Goal: Information Seeking & Learning: Check status

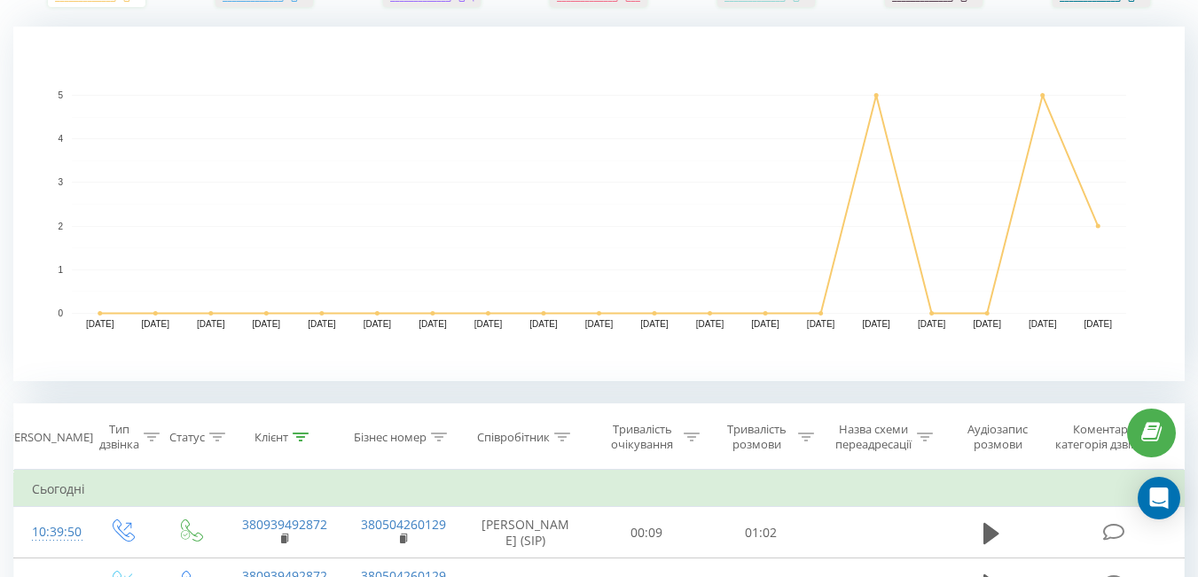
scroll to position [391, 0]
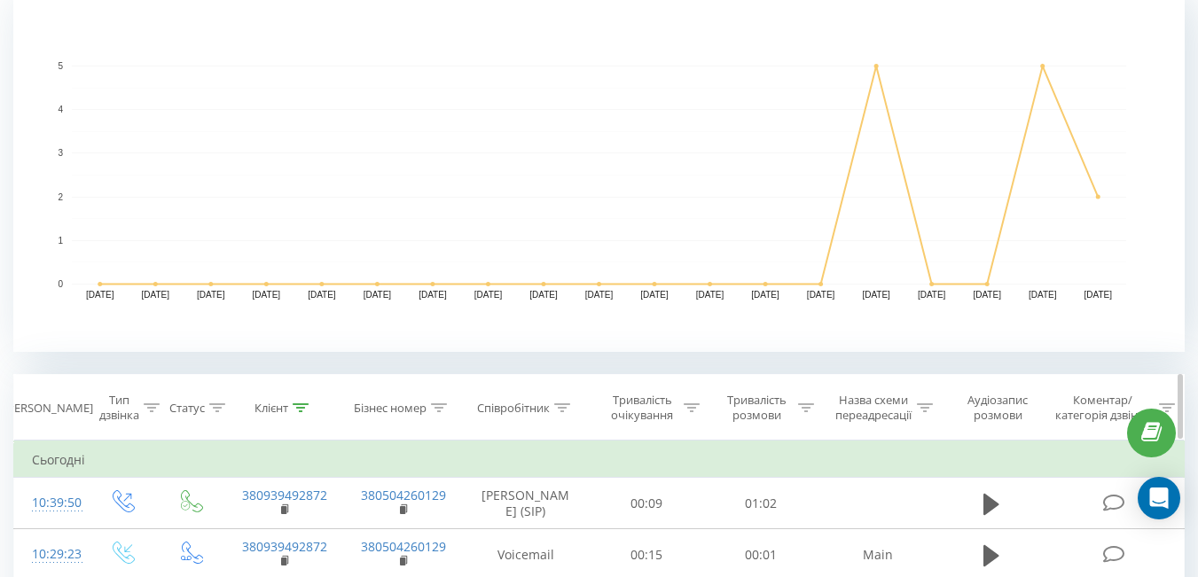
click at [300, 410] on icon at bounding box center [301, 407] width 16 height 9
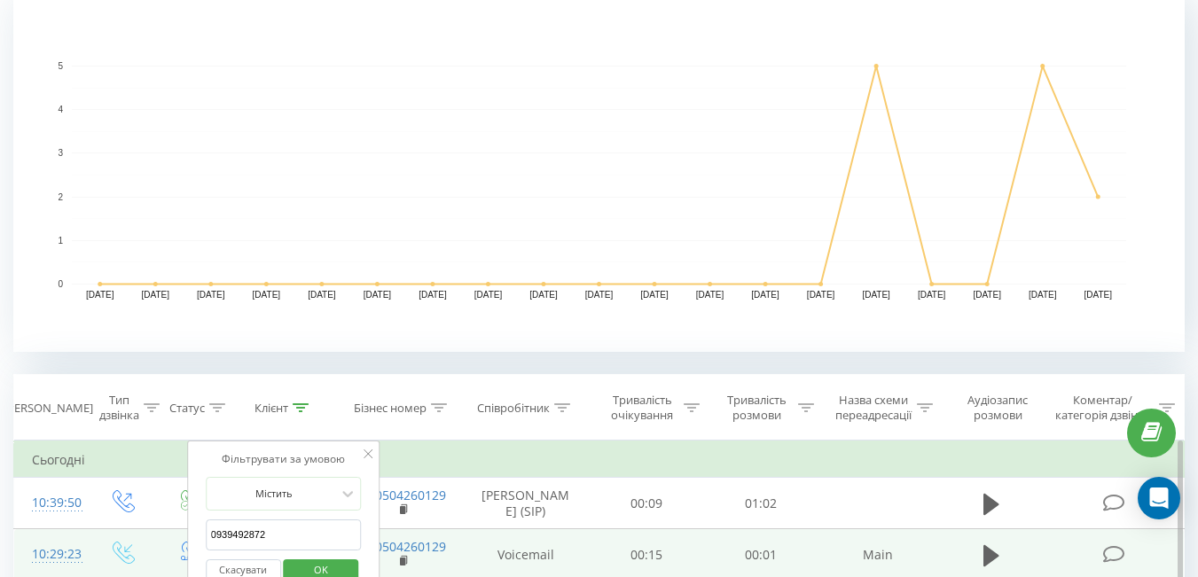
drag, startPoint x: 298, startPoint y: 533, endPoint x: 62, endPoint y: 532, distance: 235.8
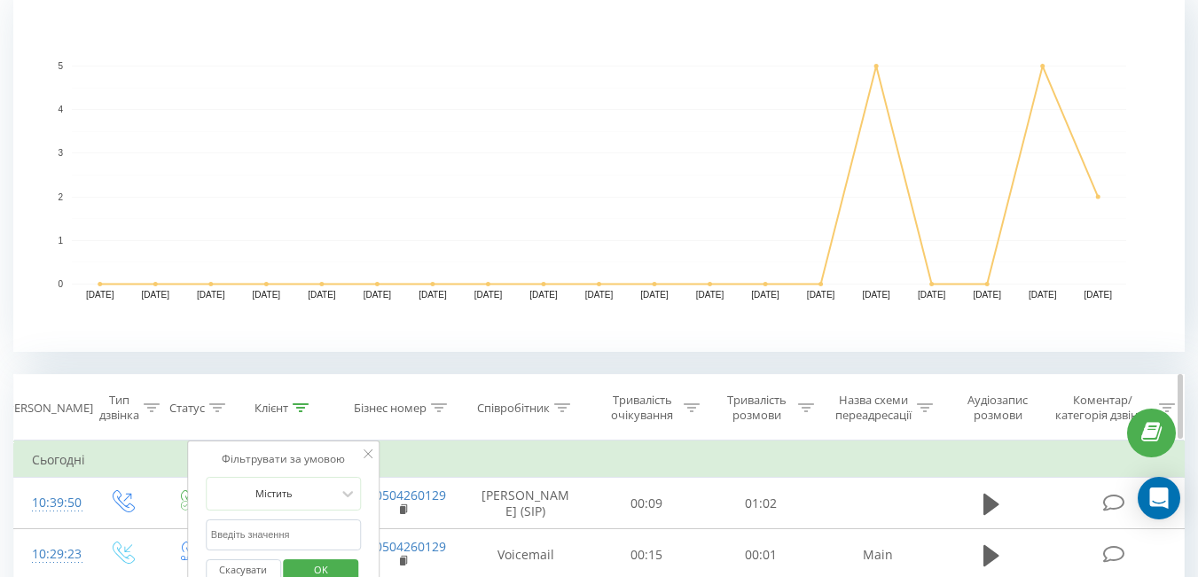
click at [558, 405] on icon at bounding box center [562, 407] width 16 height 9
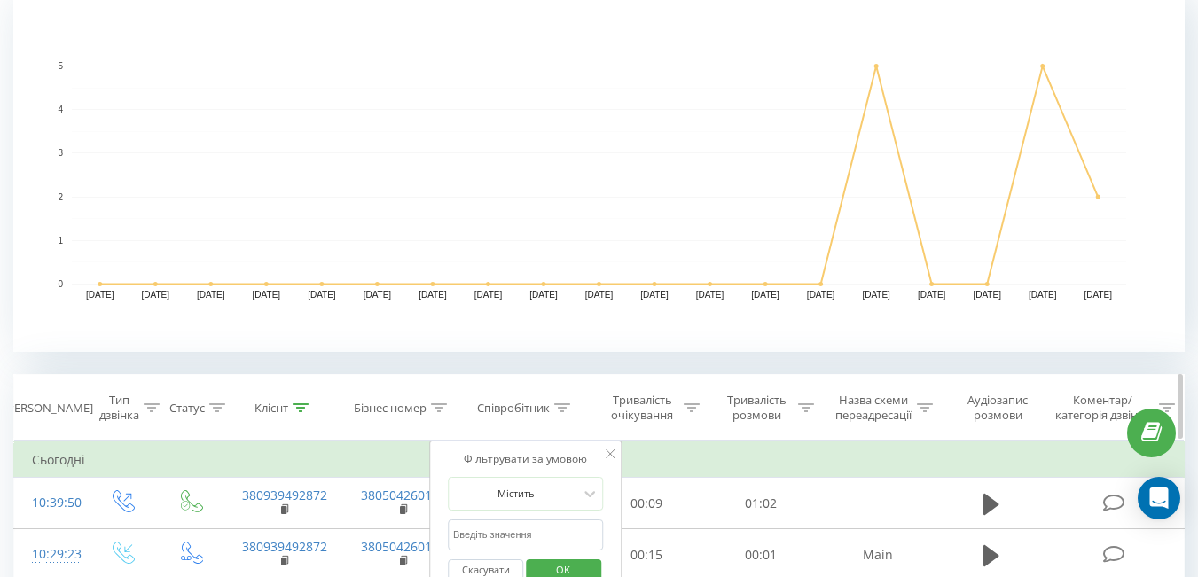
click at [301, 403] on icon at bounding box center [301, 407] width 16 height 9
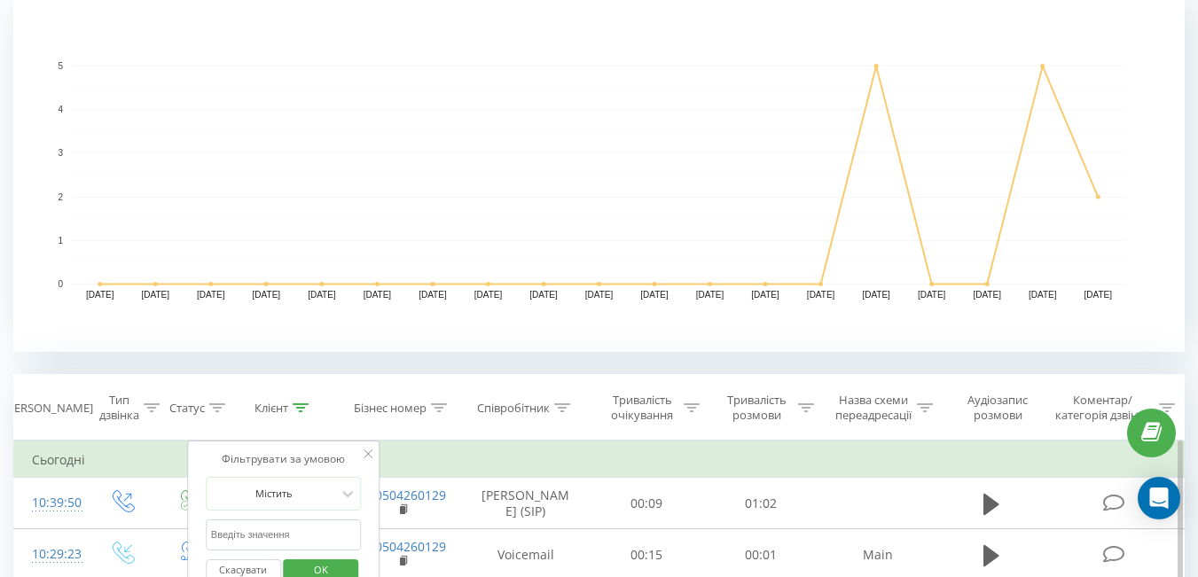
click at [314, 566] on span "OK" at bounding box center [321, 569] width 50 height 27
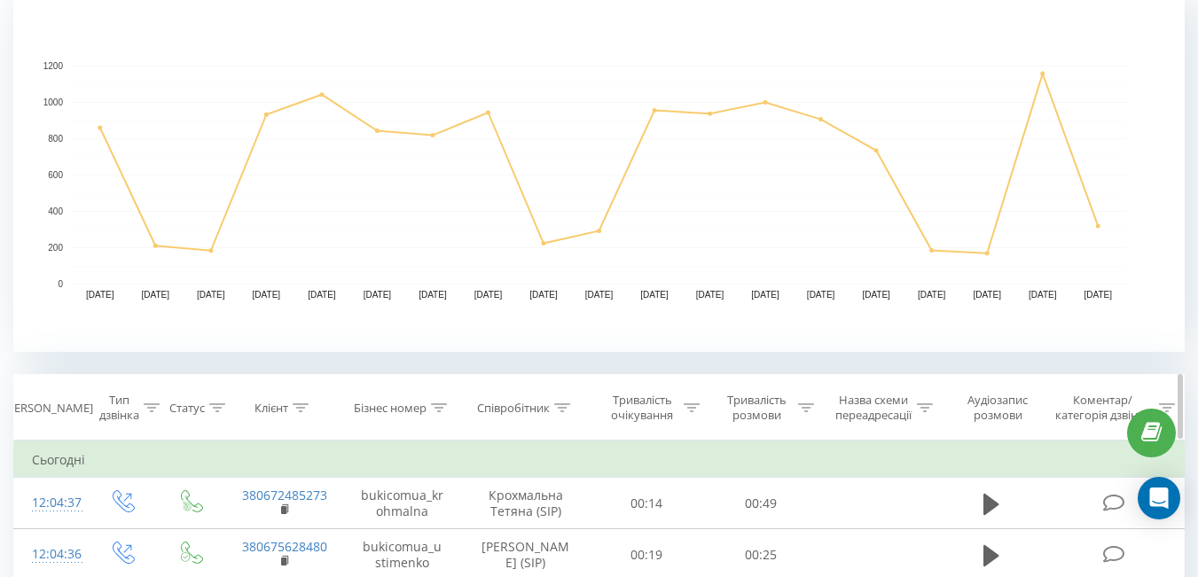
click at [568, 407] on icon at bounding box center [562, 407] width 16 height 9
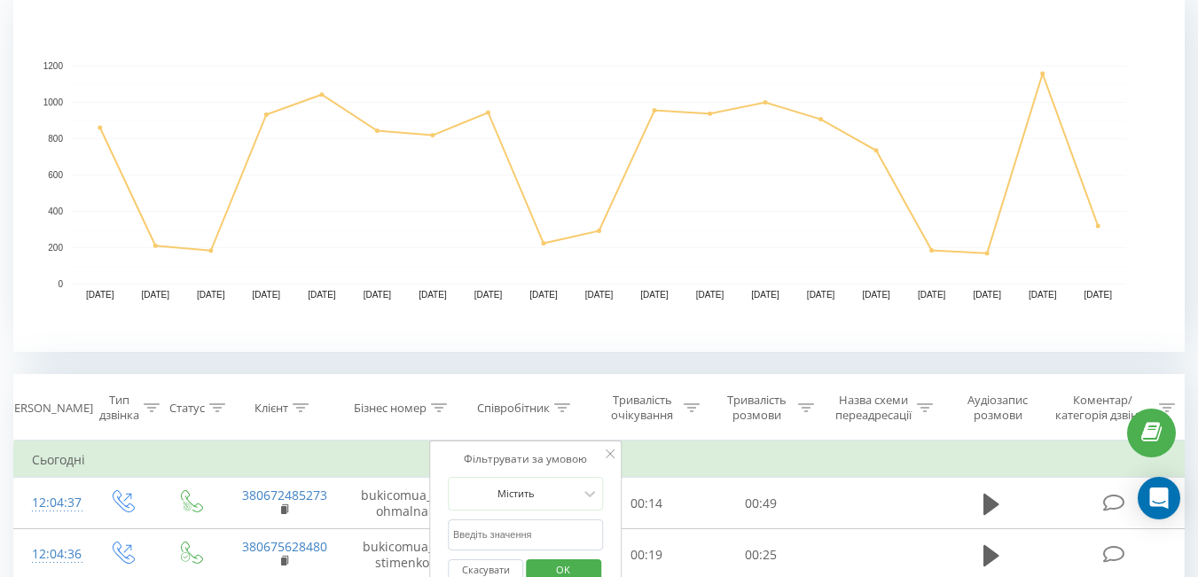
click at [536, 533] on input "text" at bounding box center [526, 534] width 156 height 31
type input "[PERSON_NAME]"
click at [588, 572] on button "OK" at bounding box center [563, 570] width 75 height 22
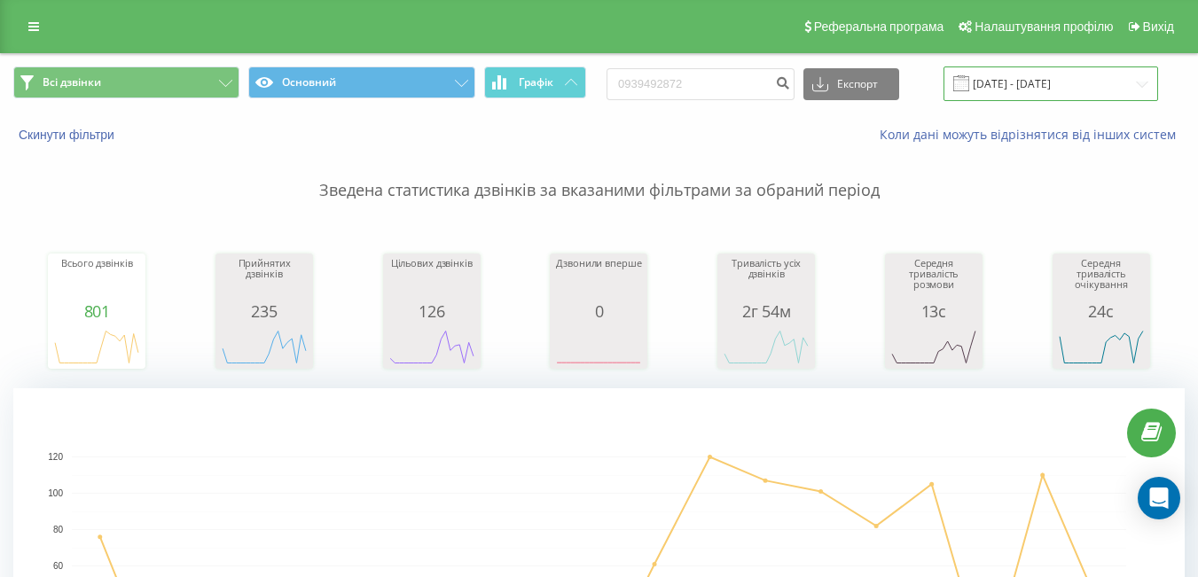
click at [1073, 86] on input "[DATE] - [DATE]" at bounding box center [1050, 83] width 215 height 35
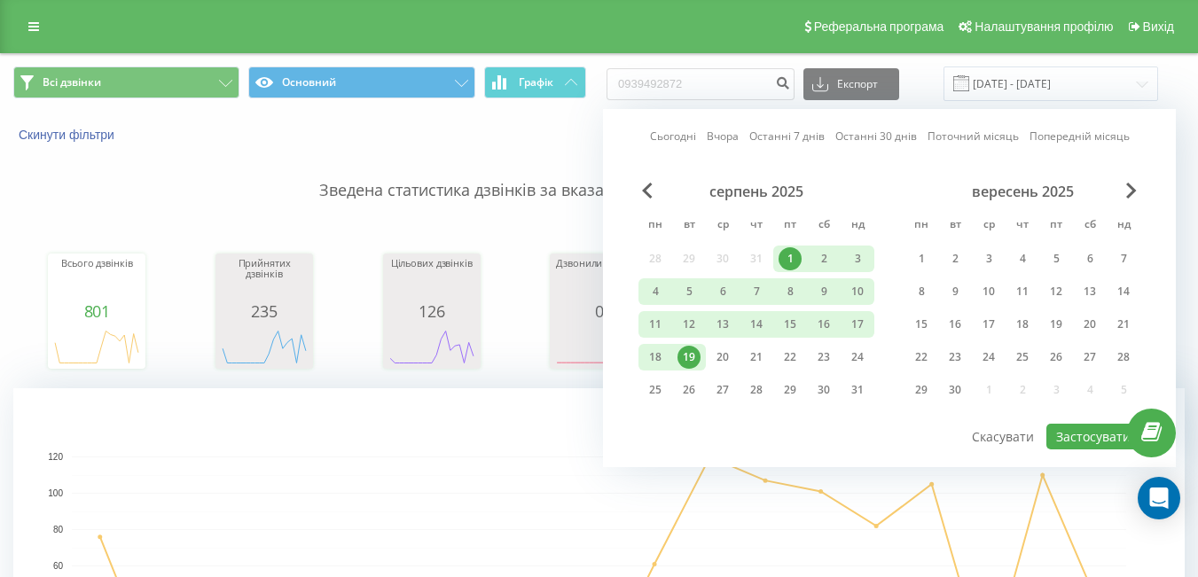
click at [691, 355] on div "19" at bounding box center [688, 357] width 23 height 23
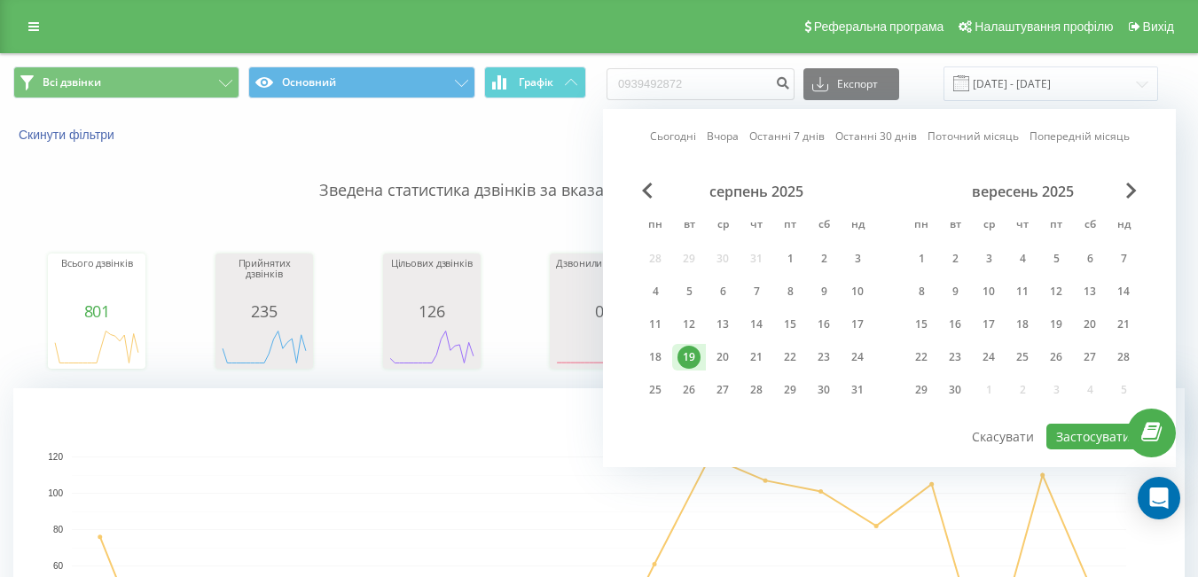
click at [691, 355] on div "19" at bounding box center [688, 357] width 23 height 23
click at [1064, 439] on button "Застосувати" at bounding box center [1093, 437] width 94 height 26
type input "[DATE] - [DATE]"
